Goal: Task Accomplishment & Management: Use online tool/utility

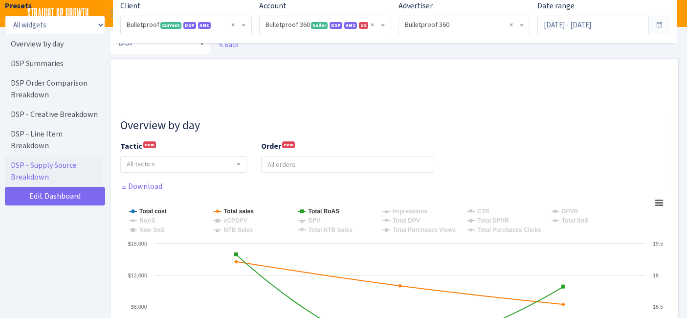
select select "3235730245795869"
select select "2888625790301"
select select
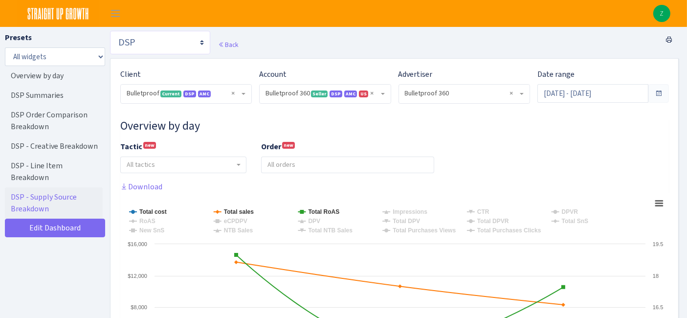
click at [147, 42] on select "Search DSP FBA Inventory Forecast Tracking Profitability Subscribe and save Pro…" at bounding box center [160, 42] width 100 height 23
select select "https://straightupgrowth.com/admin/dashboard/2/show"
click at [110, 31] on select "Search DSP FBA Inventory Forecast Tracking Profitability Subscribe and save Pro…" at bounding box center [160, 42] width 100 height 23
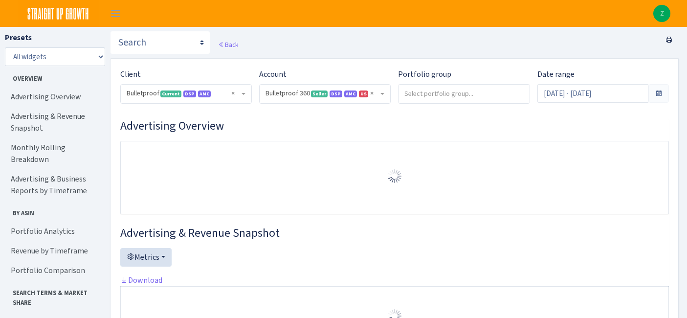
select select "3235730245795869"
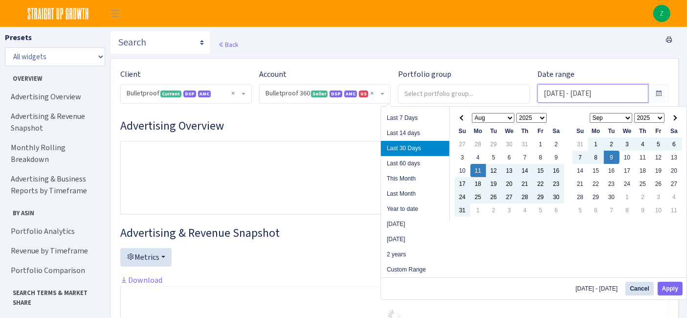
click at [563, 92] on input "Aug 11, 2025 - Sep 9, 2025" at bounding box center [593, 93] width 111 height 19
click at [459, 116] on th at bounding box center [463, 117] width 16 height 13
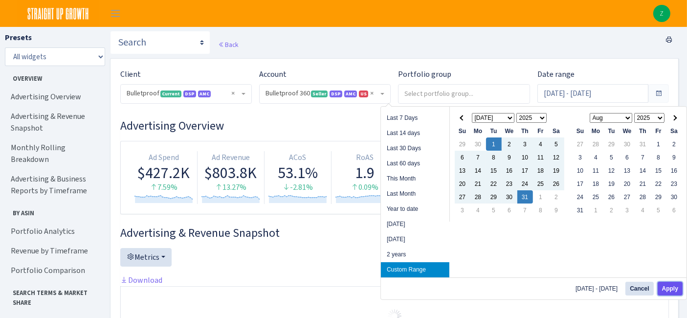
click at [677, 289] on button "Apply" at bounding box center [670, 289] width 25 height 14
type input "[DATE] - [DATE]"
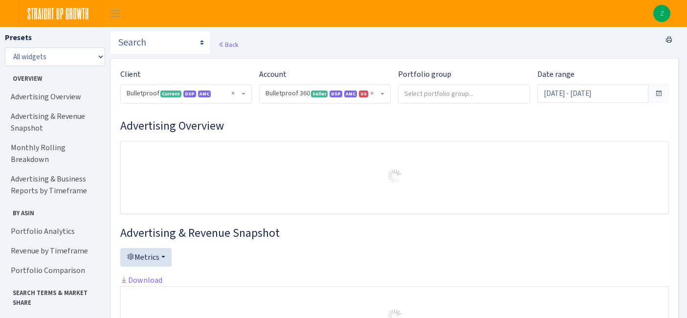
select select "3235730245795869"
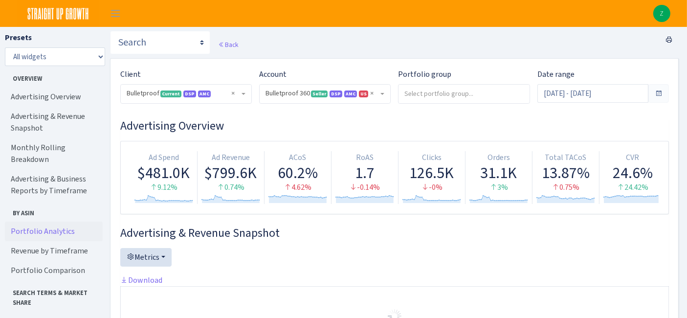
click at [46, 222] on link "Portfolio Analytics" at bounding box center [54, 232] width 98 height 20
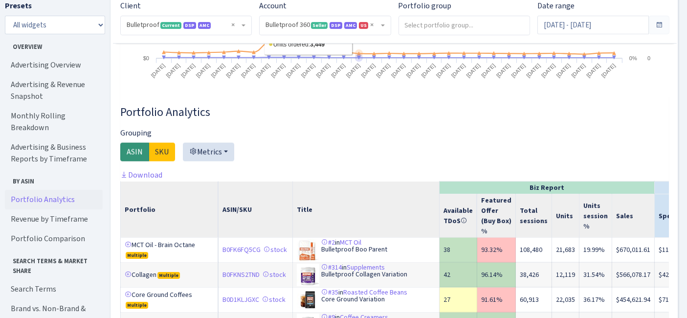
scroll to position [1522, 0]
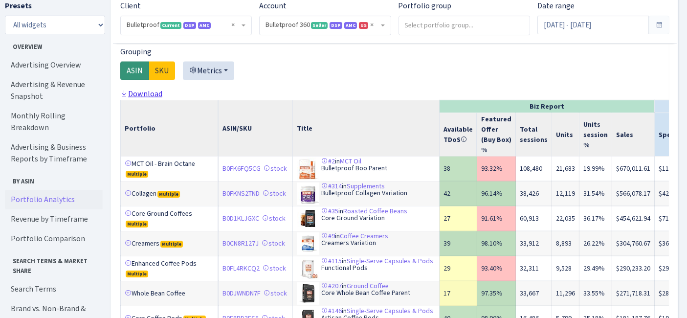
click at [145, 89] on link "Download" at bounding box center [141, 94] width 42 height 10
click at [627, 24] on input "[DATE] - [DATE]" at bounding box center [593, 25] width 111 height 19
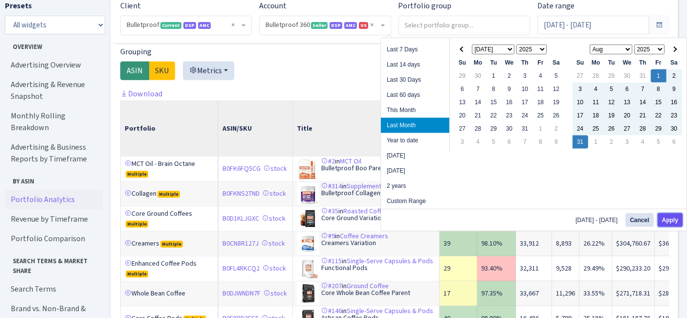
click at [669, 222] on button "Apply" at bounding box center [670, 220] width 25 height 14
type input "[DATE] - [DATE]"
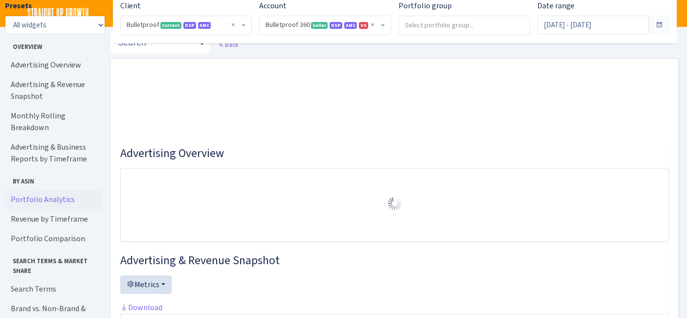
select select "3235730245795869"
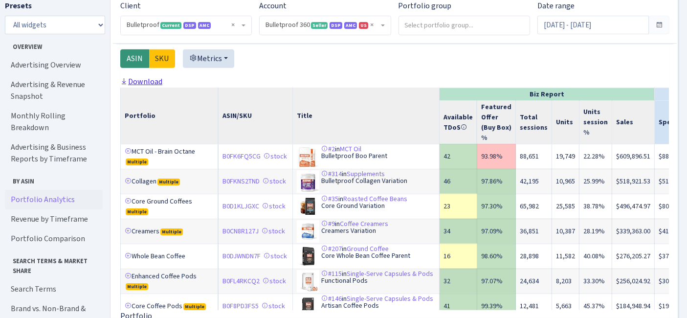
click at [145, 83] on link "Download" at bounding box center [141, 81] width 42 height 10
